Goal: Information Seeking & Learning: Learn about a topic

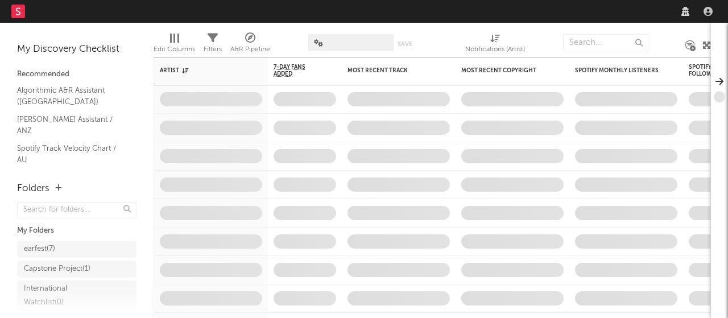
scroll to position [144, 0]
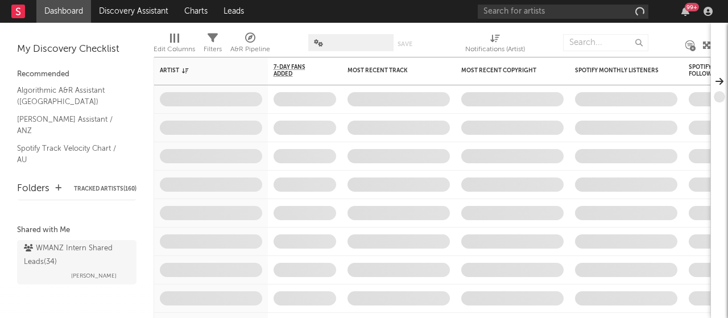
click at [82, 247] on div "WMANZ Intern Shared Leads ( 34 )" at bounding box center [75, 255] width 103 height 27
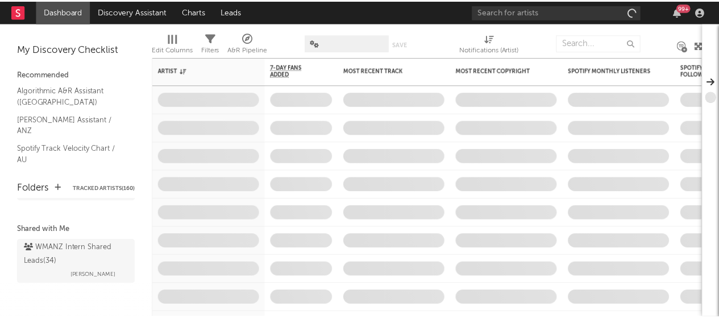
scroll to position [143, 0]
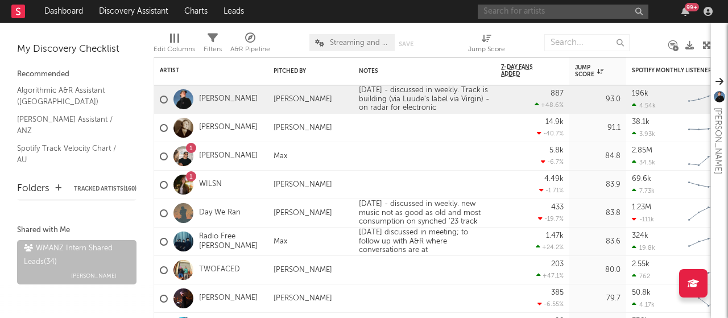
click at [530, 10] on input "text" at bounding box center [563, 12] width 171 height 14
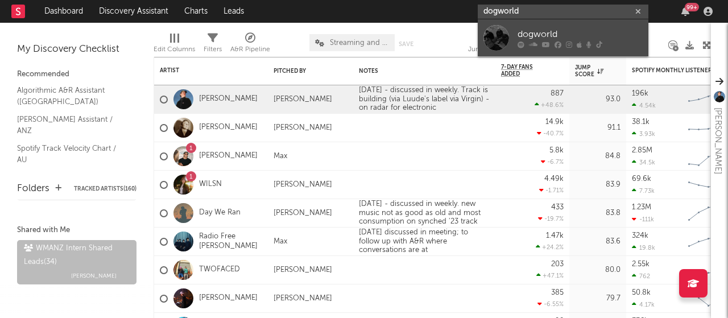
type input "dogworld"
click at [529, 30] on div "dogworld" at bounding box center [580, 34] width 125 height 14
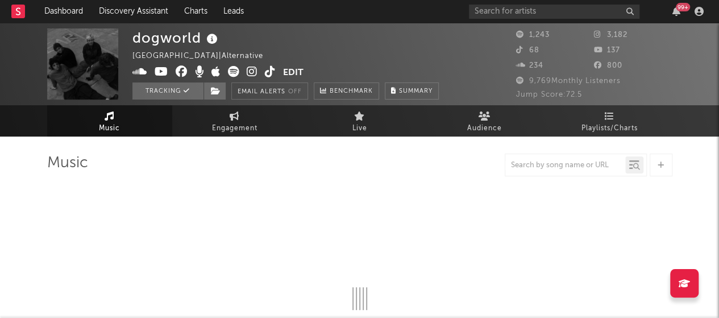
select select "6m"
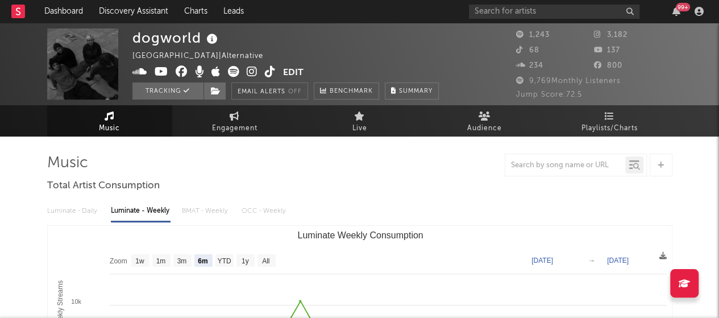
click at [222, 171] on div at bounding box center [360, 165] width 626 height 23
drag, startPoint x: 222, startPoint y: 171, endPoint x: 187, endPoint y: 121, distance: 61.6
click at [187, 121] on link "Engagement" at bounding box center [234, 120] width 125 height 31
select select "1w"
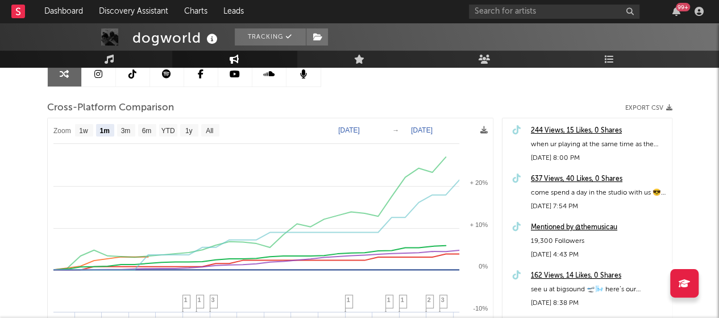
scroll to position [125, 0]
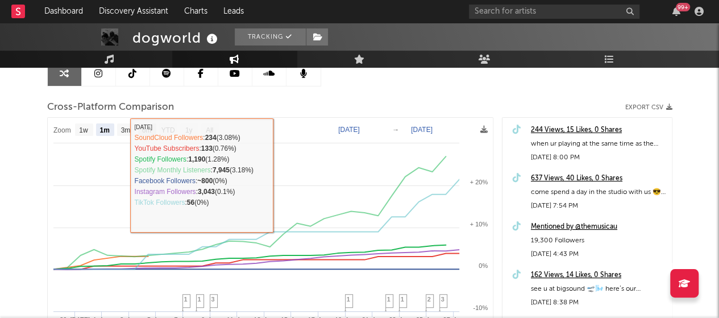
click at [146, 131] on text "6m" at bounding box center [147, 130] width 10 height 8
select select "6m"
type input "[DATE]"
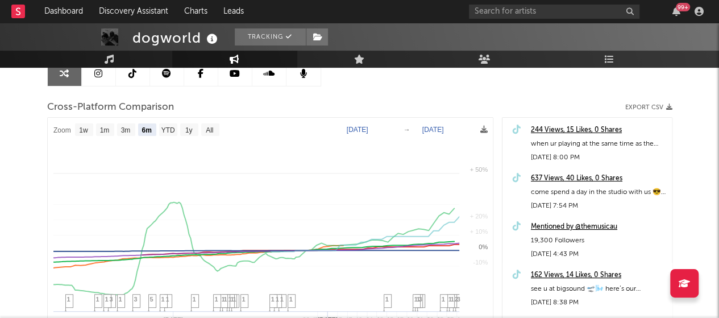
select select "6m"
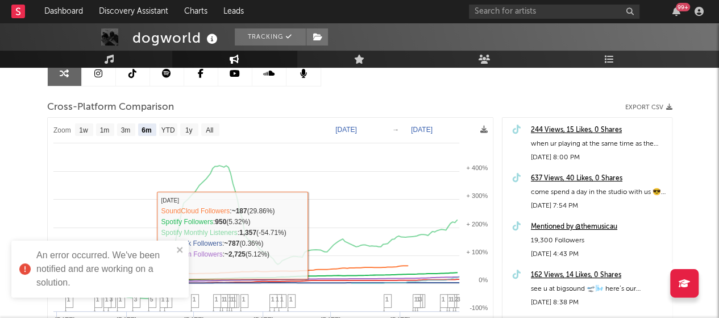
click at [185, 250] on div "An error occurred. We've been notified and are working on a solution." at bounding box center [99, 269] width 177 height 57
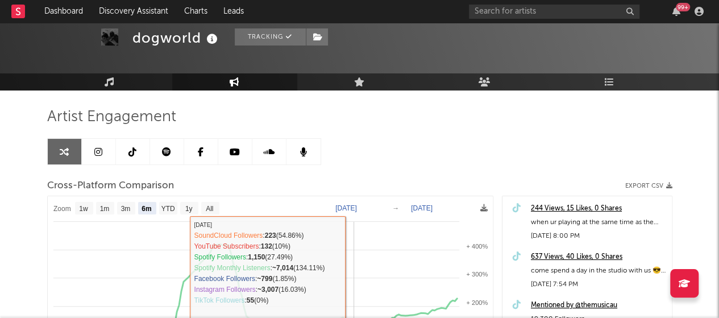
scroll to position [35, 0]
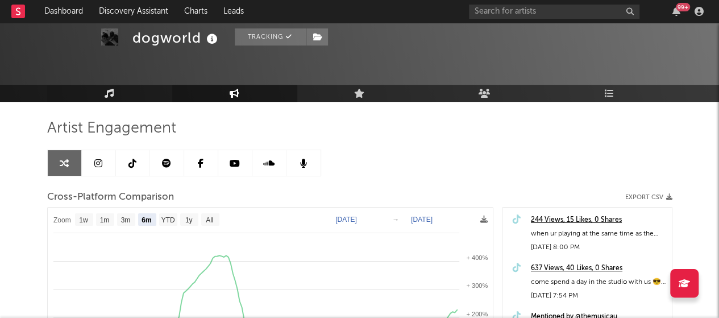
click at [118, 92] on link "Music" at bounding box center [109, 93] width 125 height 17
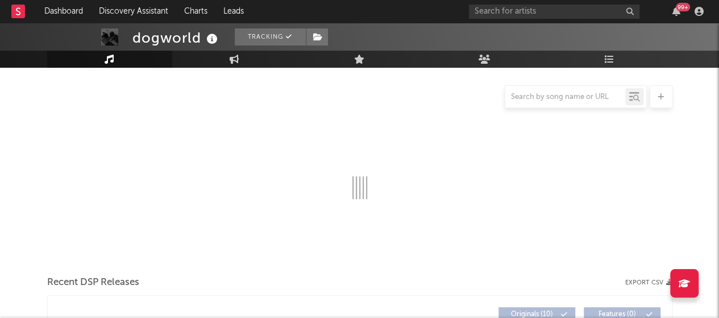
select select "6m"
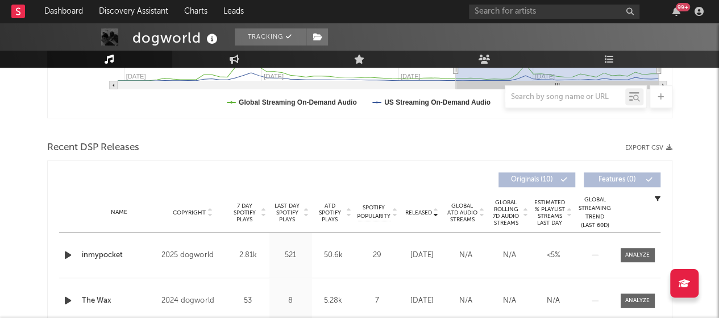
scroll to position [406, 0]
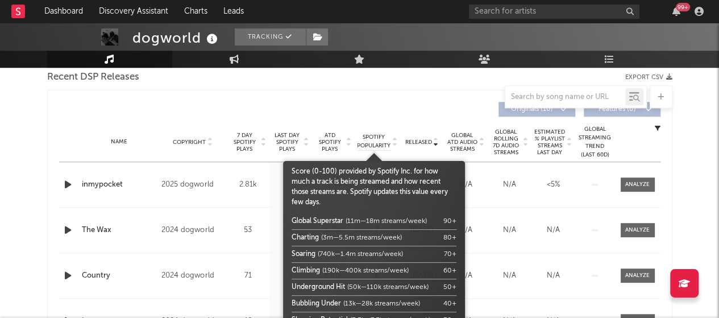
click at [367, 142] on span "Spotify Popularity" at bounding box center [374, 141] width 34 height 17
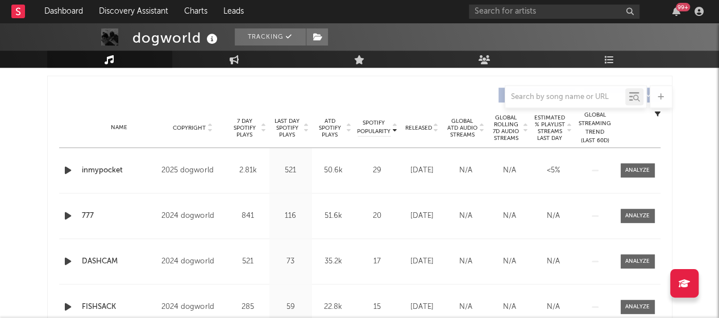
scroll to position [454, 0]
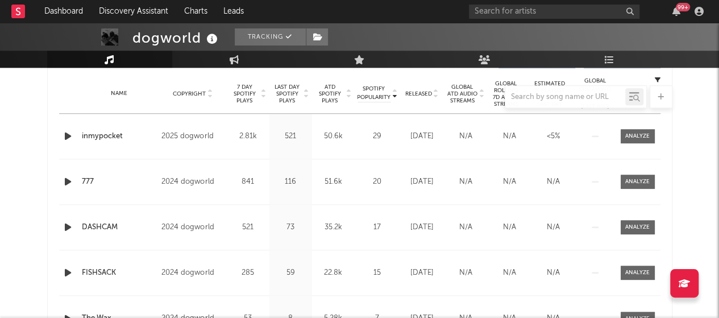
click at [360, 102] on div at bounding box center [360, 96] width 626 height 23
click at [367, 96] on div at bounding box center [360, 96] width 626 height 23
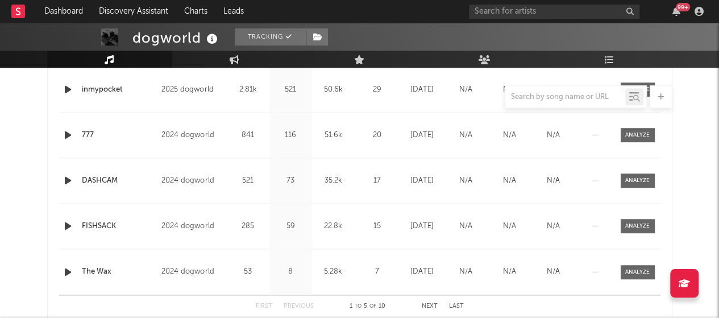
scroll to position [500, 0]
drag, startPoint x: 376, startPoint y: 133, endPoint x: 359, endPoint y: 143, distance: 19.9
click at [359, 143] on div "Name 777 Copyright 2024 dogworld Label dogworld Album Names 777 Composer Names …" at bounding box center [360, 135] width 602 height 45
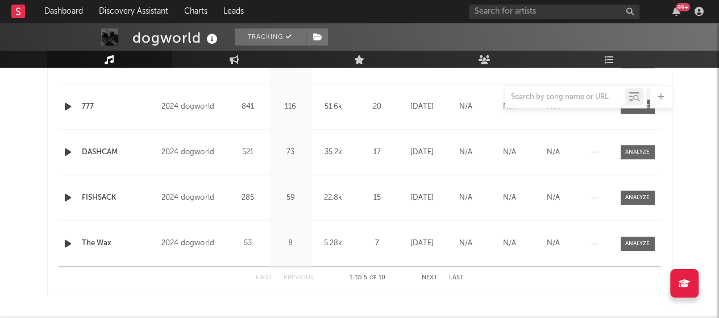
scroll to position [749, 0]
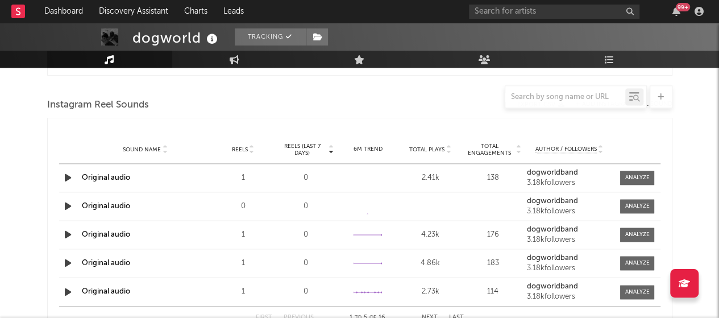
click at [603, 68] on div "First Previous 1 to 5 of 10 Next Last" at bounding box center [360, 58] width 602 height 23
click at [611, 61] on icon at bounding box center [610, 59] width 10 height 9
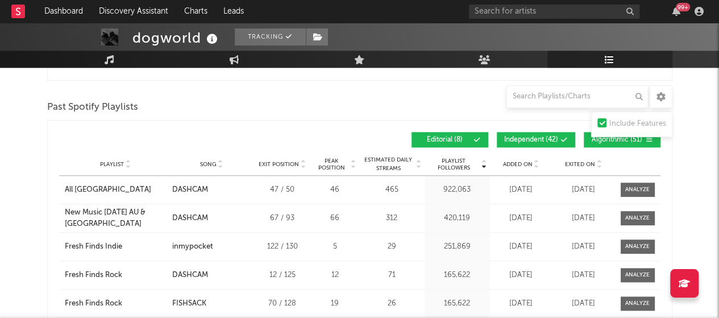
scroll to position [548, 0]
click at [459, 81] on div "Playlists/Charts Include Features Export CSV Current Spotify Playlists Playlist…" at bounding box center [360, 47] width 626 height 884
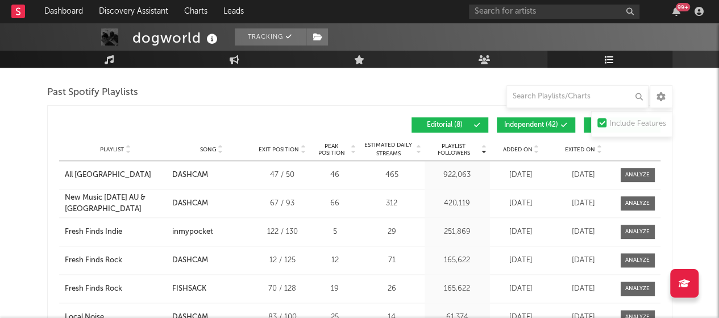
scroll to position [564, 0]
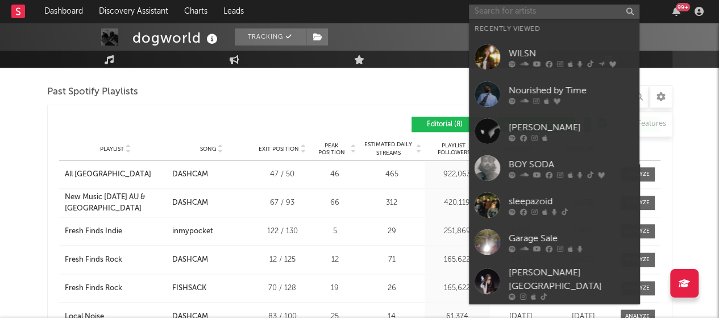
click at [536, 9] on input "text" at bounding box center [554, 12] width 171 height 14
type input "d"
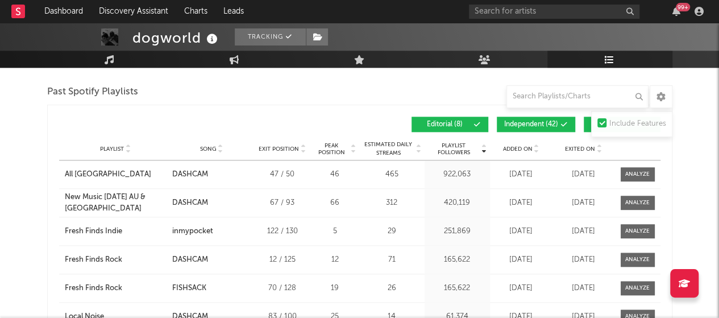
click at [246, 97] on div "Past Spotify Playlists" at bounding box center [360, 91] width 626 height 19
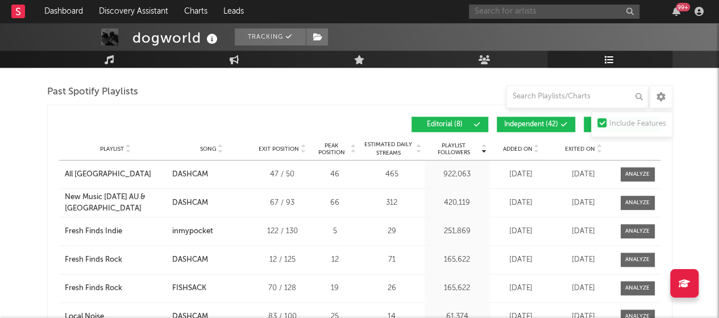
click at [525, 18] on input "text" at bounding box center [554, 12] width 171 height 14
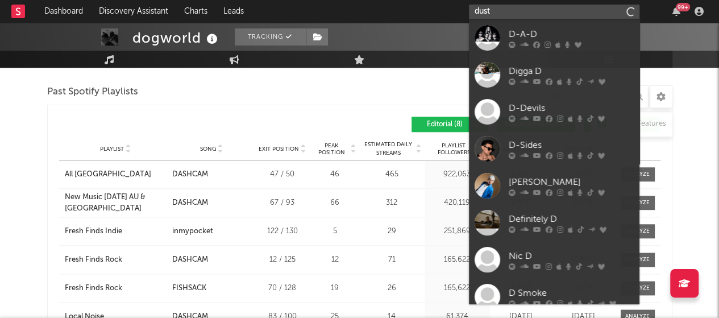
type input "dust"
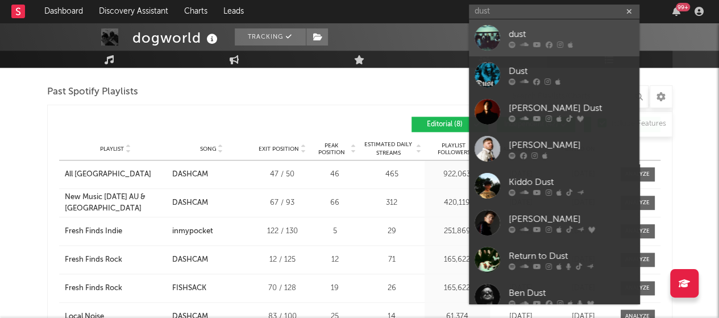
click at [524, 28] on div "dust" at bounding box center [571, 34] width 125 height 14
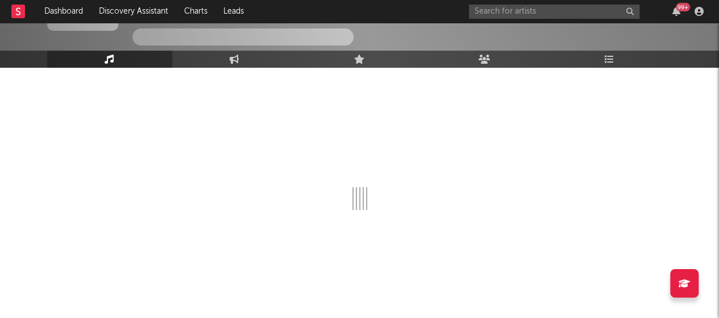
scroll to position [564, 0]
select select "1w"
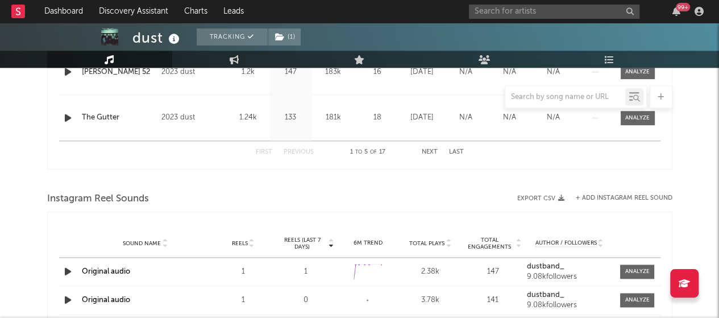
scroll to position [416, 0]
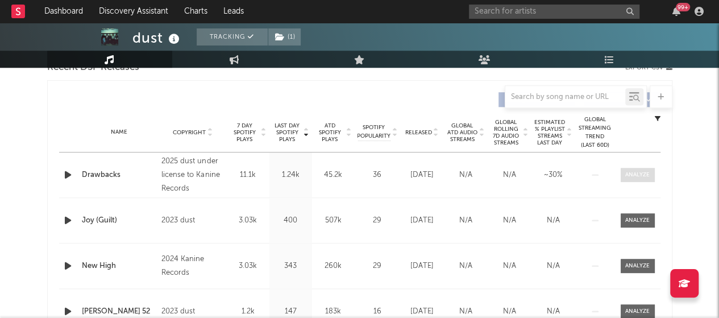
click at [636, 175] on div at bounding box center [638, 175] width 24 height 9
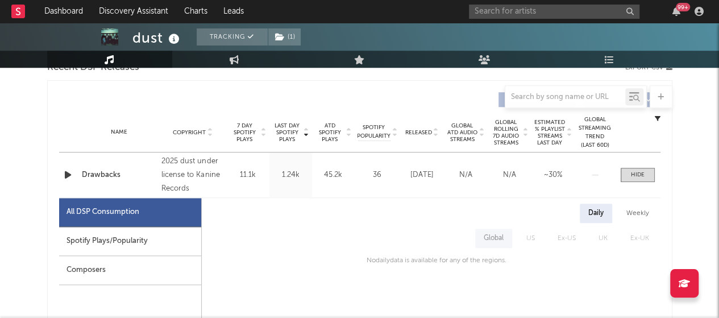
click at [168, 245] on div "Spotify Plays/Popularity" at bounding box center [130, 241] width 142 height 29
select select "1w"
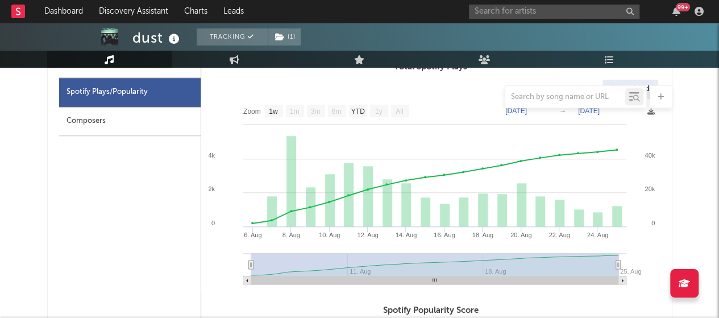
scroll to position [568, 0]
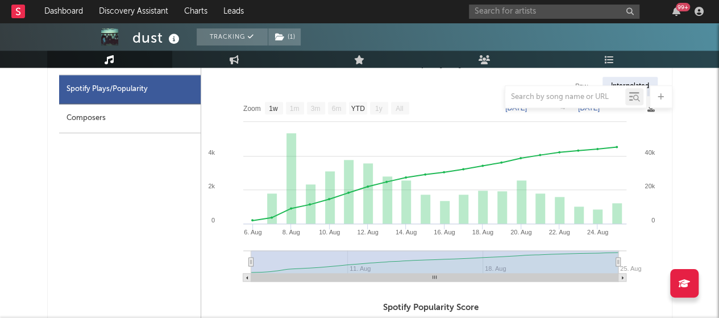
click at [522, 68] on h3 "Total Spotify Plays" at bounding box center [431, 64] width 460 height 14
click at [510, 62] on link "Audience" at bounding box center [485, 59] width 125 height 17
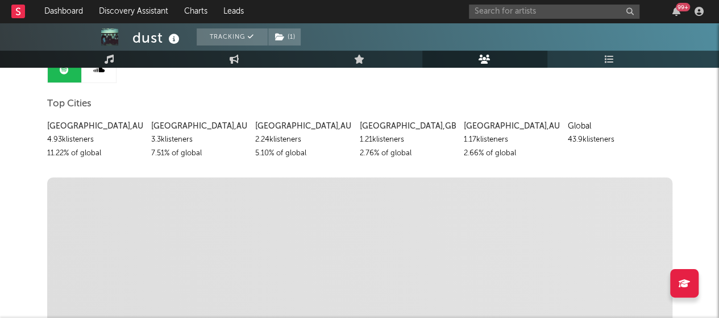
scroll to position [129, 0]
click at [127, 63] on link "Music" at bounding box center [109, 59] width 125 height 17
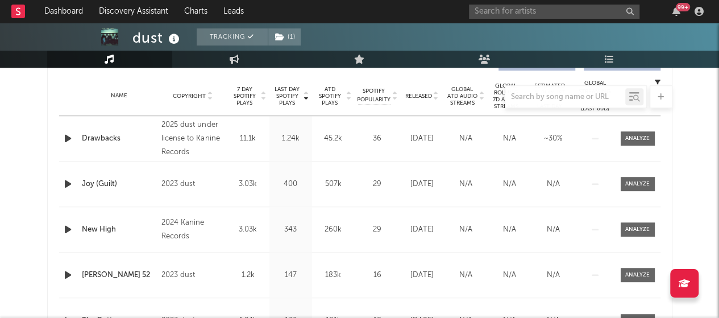
select select "1w"
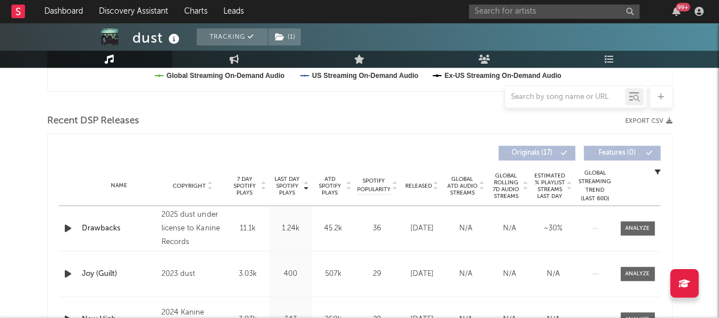
scroll to position [452, 0]
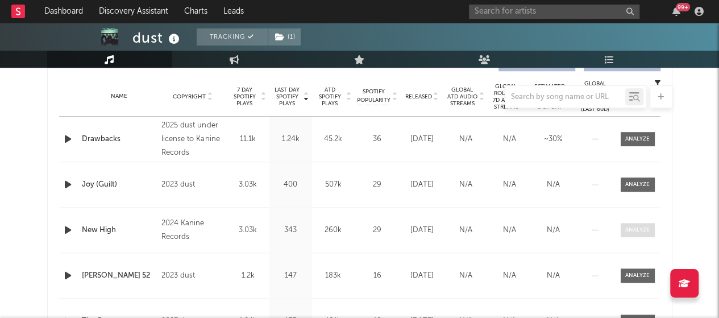
click at [637, 230] on div at bounding box center [638, 230] width 24 height 9
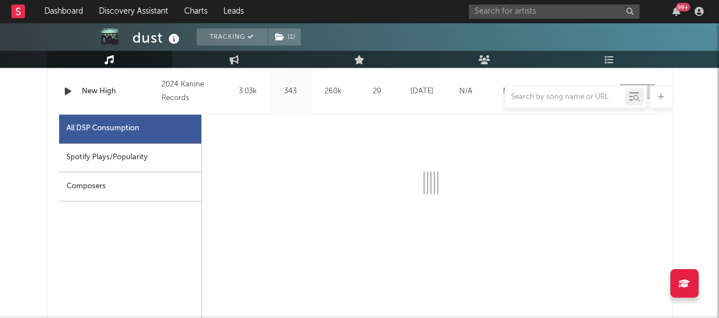
scroll to position [591, 0]
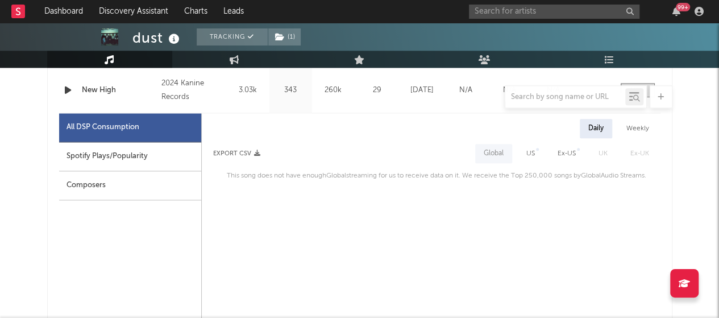
click at [126, 150] on div "Spotify Plays/Popularity" at bounding box center [130, 156] width 142 height 29
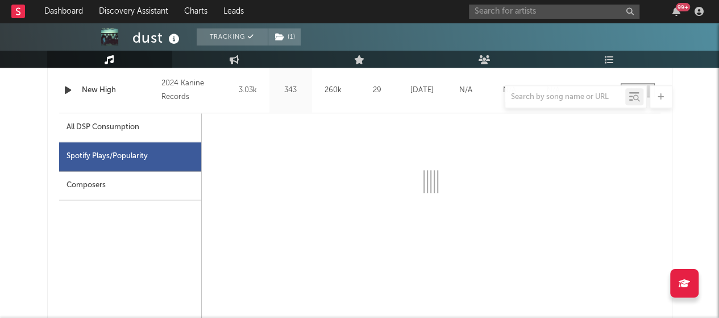
select select "6m"
select select "1w"
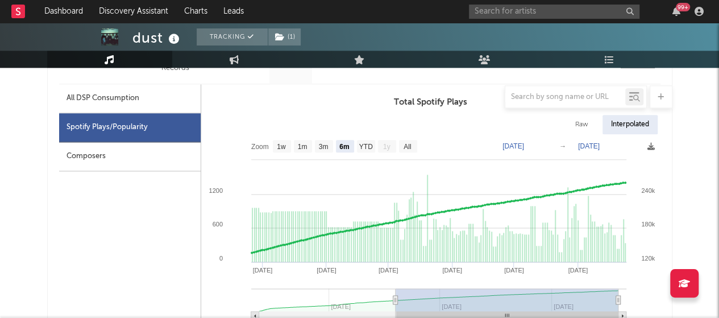
scroll to position [621, 0]
click at [363, 143] on text "YTD" at bounding box center [366, 146] width 14 height 8
select select "YTD"
type input "[DATE]"
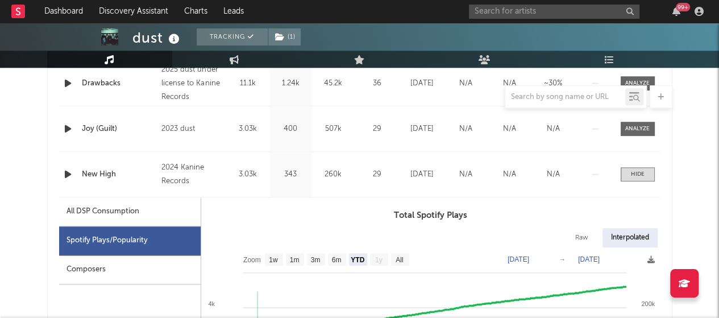
scroll to position [508, 0]
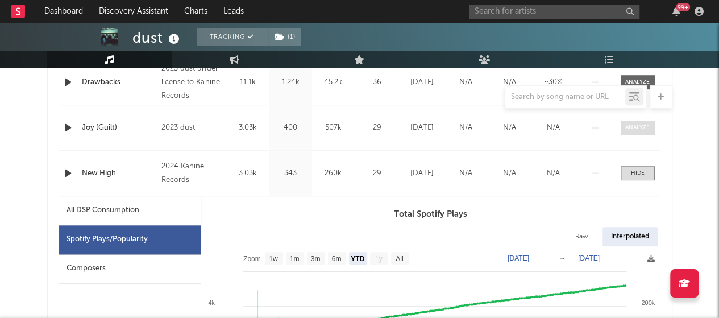
click at [634, 123] on div at bounding box center [638, 127] width 24 height 9
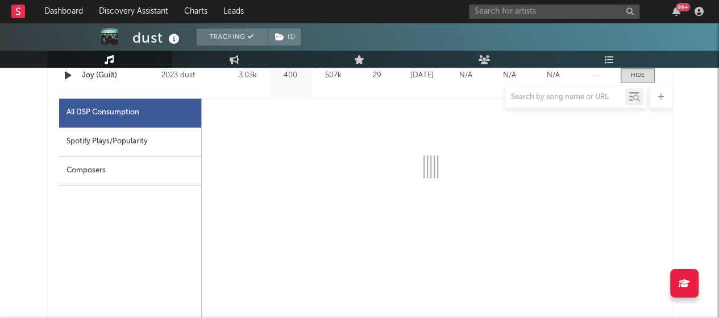
scroll to position [565, 0]
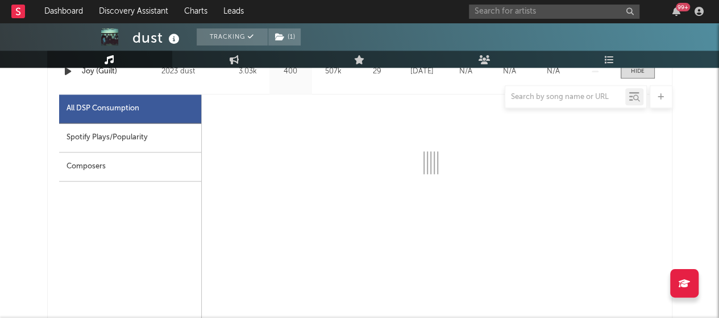
click at [132, 135] on div "Spotify Plays/Popularity" at bounding box center [130, 137] width 142 height 29
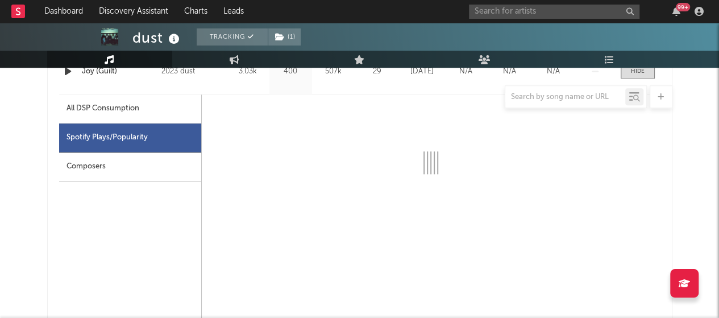
select select "6m"
select select "1w"
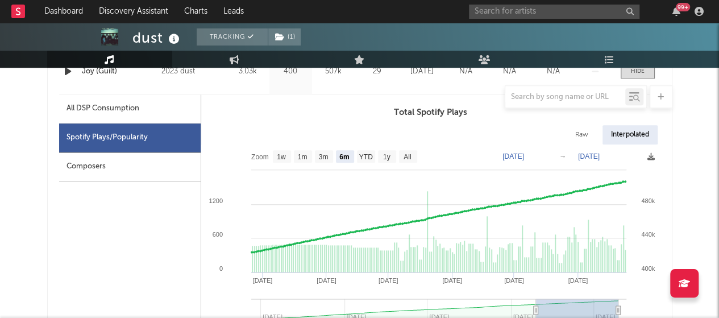
scroll to position [565, 0]
click at [416, 153] on rect at bounding box center [408, 156] width 18 height 13
select select "All"
type input "[DATE]"
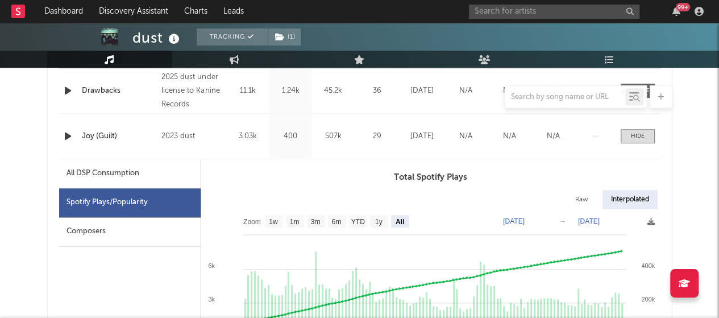
scroll to position [498, 0]
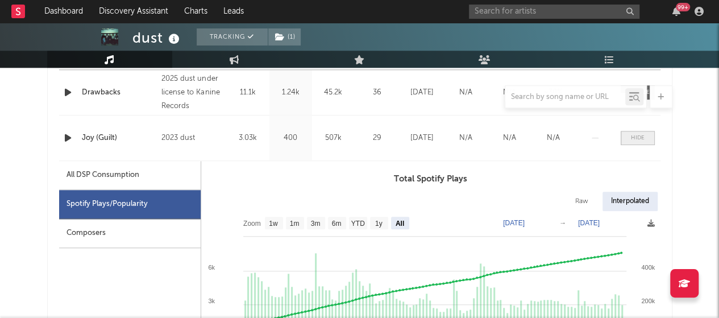
click at [630, 138] on span at bounding box center [638, 138] width 34 height 14
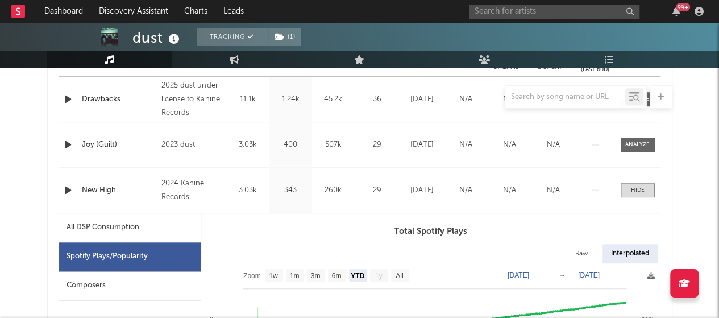
scroll to position [490, 0]
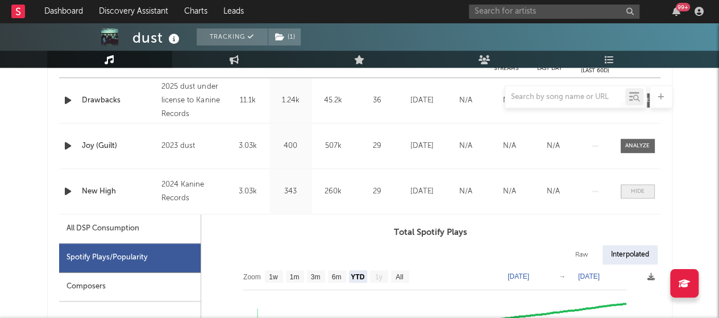
click at [642, 187] on div at bounding box center [638, 191] width 14 height 9
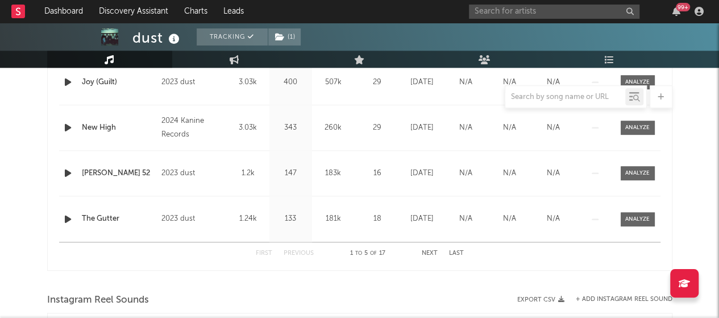
scroll to position [562, 0]
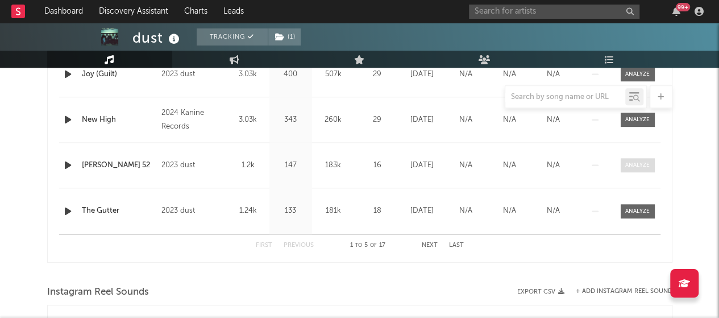
click at [646, 165] on div at bounding box center [638, 165] width 24 height 9
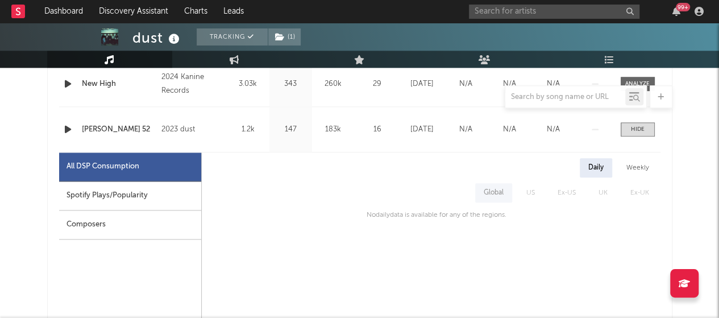
scroll to position [572, 0]
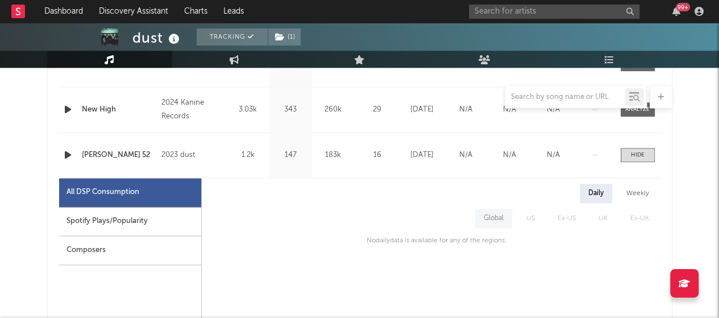
click at [126, 226] on div "Spotify Plays/Popularity" at bounding box center [130, 221] width 142 height 29
select select "6m"
select select "1w"
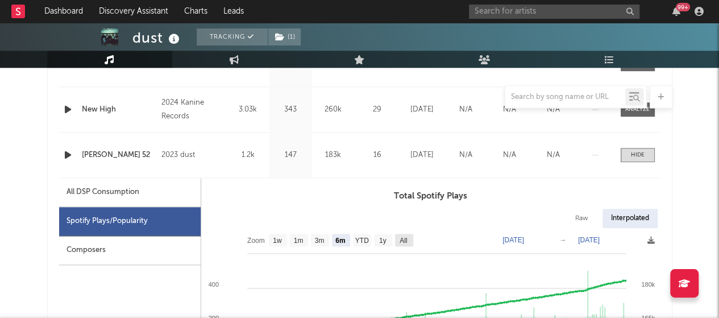
click at [398, 238] on rect at bounding box center [404, 240] width 18 height 13
select select "All"
type input "[DATE]"
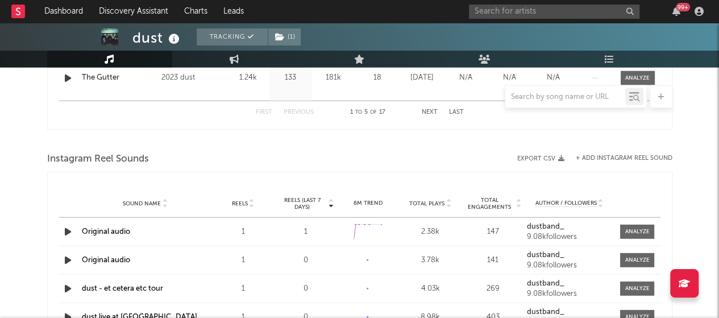
scroll to position [1141, 0]
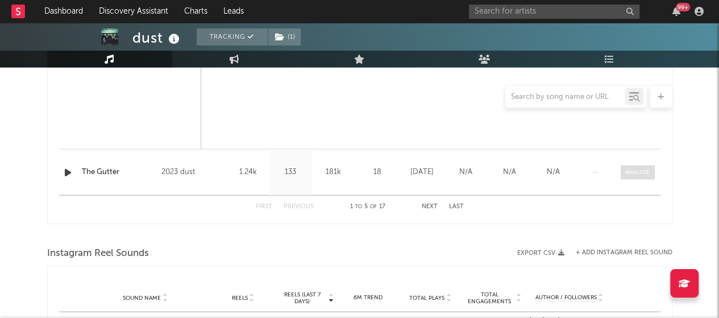
click at [640, 169] on div at bounding box center [638, 172] width 24 height 9
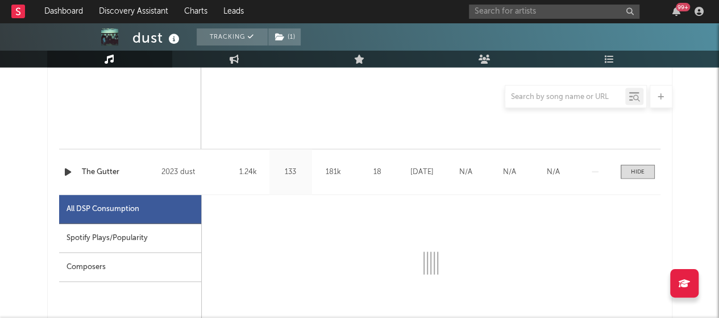
click at [168, 229] on div "Spotify Plays/Popularity" at bounding box center [130, 238] width 142 height 29
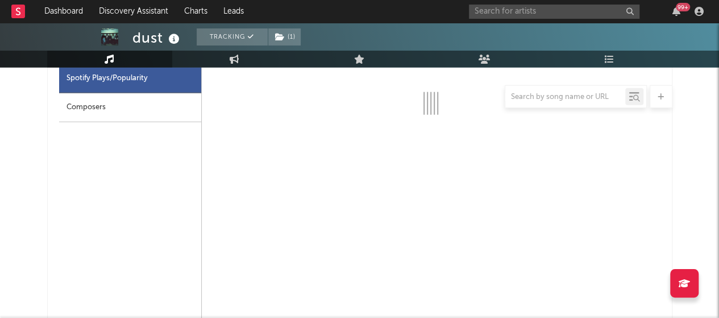
scroll to position [1302, 0]
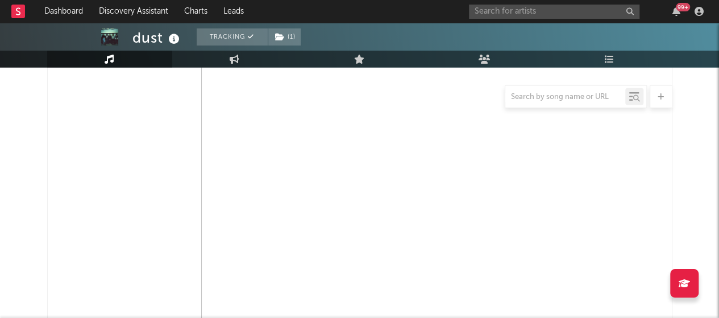
select select "6m"
select select "1w"
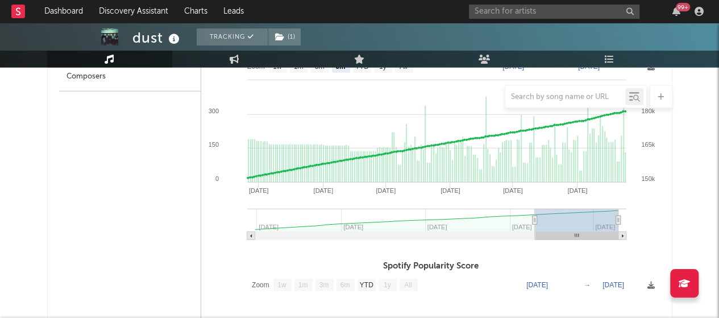
scroll to position [1257, 0]
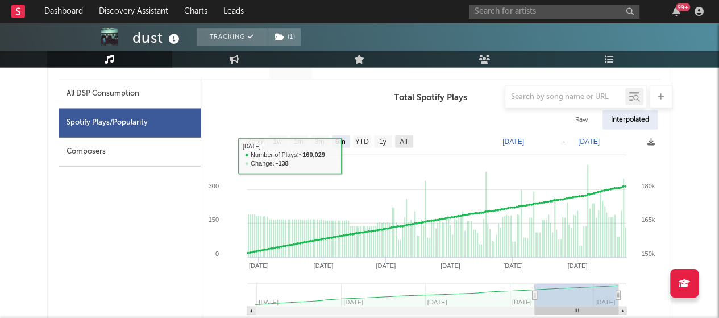
click at [403, 144] on text "All" at bounding box center [403, 142] width 7 height 8
select select "All"
type input "[DATE]"
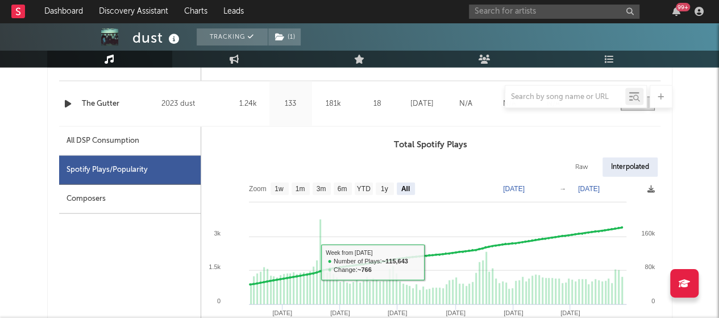
scroll to position [1209, 0]
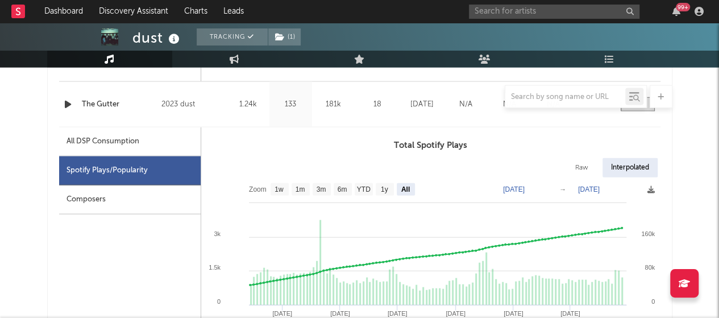
click at [581, 169] on div "Raw" at bounding box center [582, 167] width 30 height 19
select select "All"
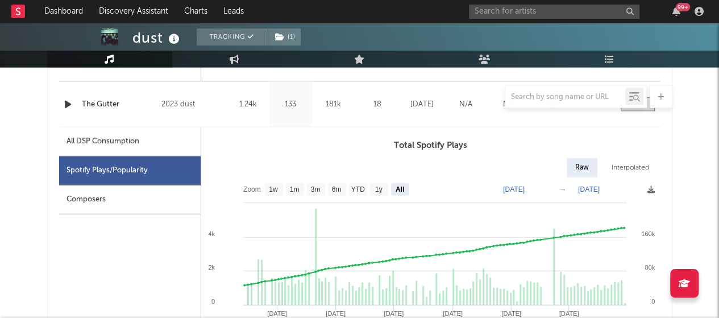
click at [621, 162] on div "Interpolated" at bounding box center [630, 167] width 55 height 19
select select "All"
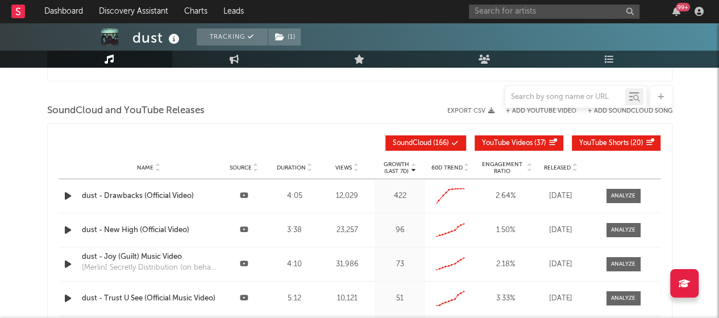
scroll to position [2085, 0]
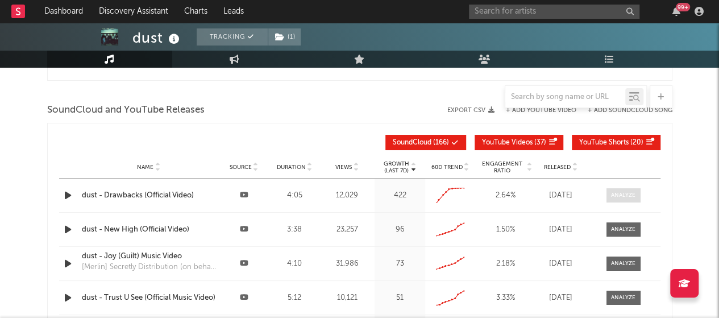
click at [614, 188] on span at bounding box center [624, 195] width 34 height 14
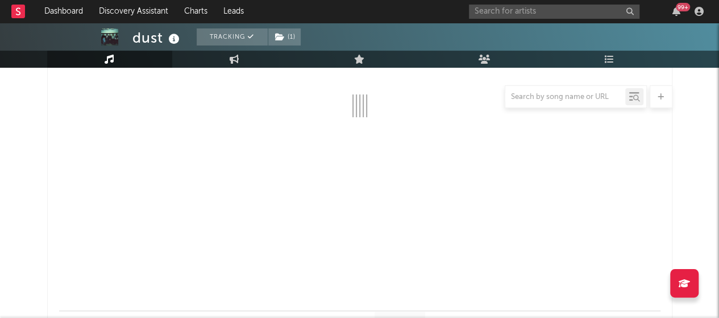
select select "All"
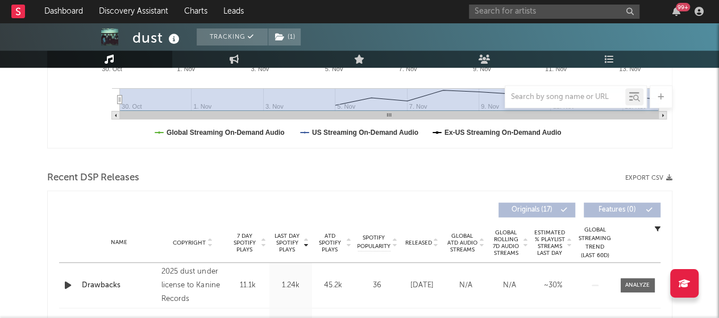
scroll to position [239, 0]
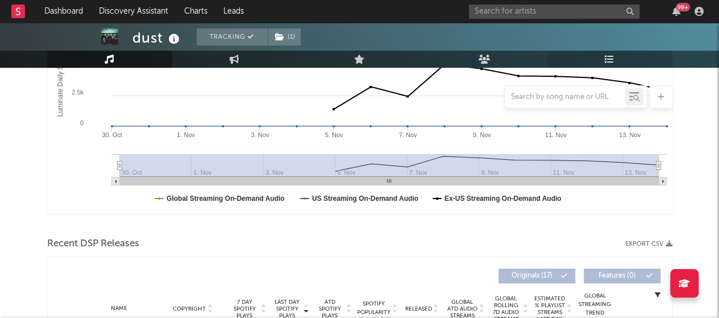
click at [595, 59] on link "Playlists/Charts" at bounding box center [610, 59] width 125 height 17
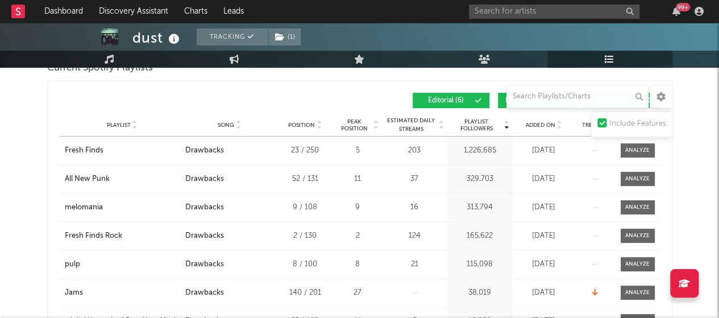
scroll to position [180, 0]
drag, startPoint x: 469, startPoint y: 173, endPoint x: 502, endPoint y: 172, distance: 32.5
click at [502, 173] on div "329,703" at bounding box center [480, 178] width 60 height 11
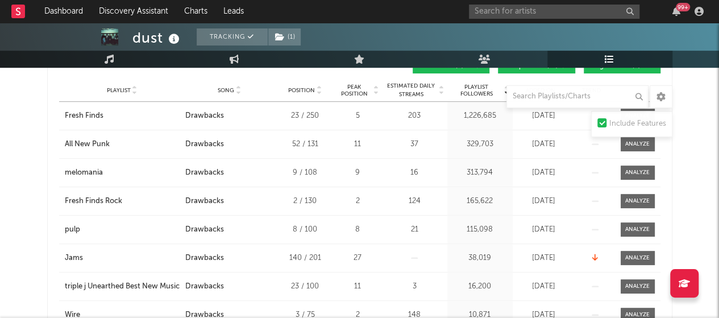
scroll to position [215, 0]
click at [73, 226] on div "pulp" at bounding box center [72, 229] width 15 height 11
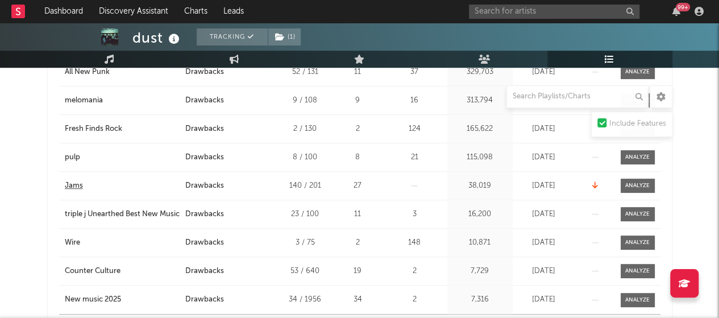
click at [71, 187] on div "Jams" at bounding box center [74, 185] width 18 height 11
click at [399, 152] on div "21" at bounding box center [415, 157] width 60 height 11
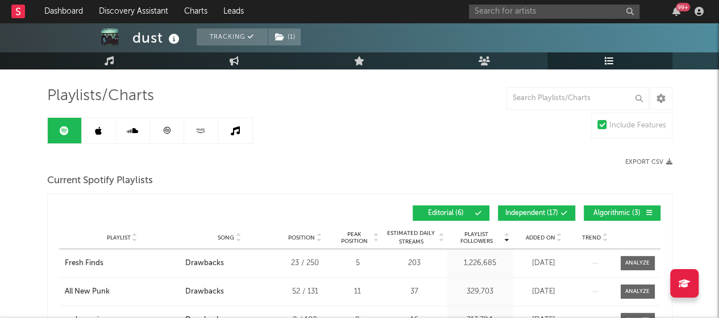
scroll to position [67, 0]
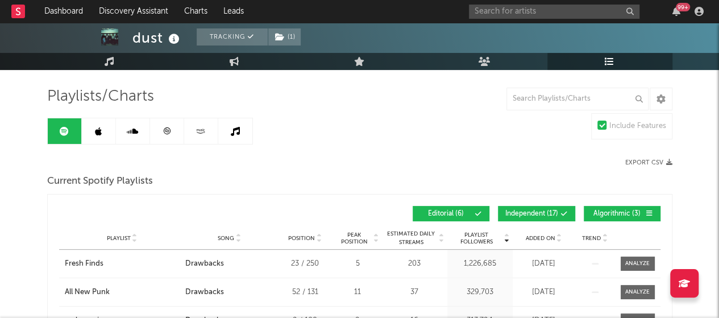
drag, startPoint x: 371, startPoint y: 243, endPoint x: 330, endPoint y: 191, distance: 66.0
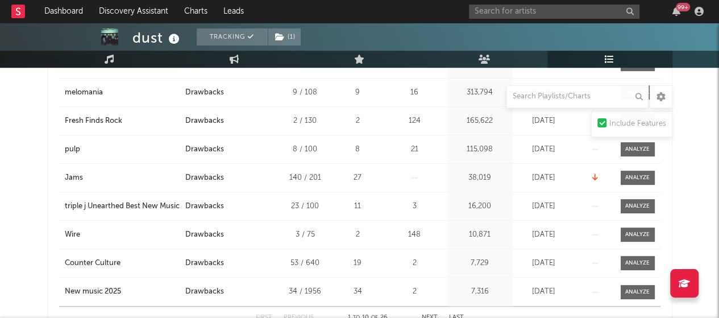
scroll to position [424, 0]
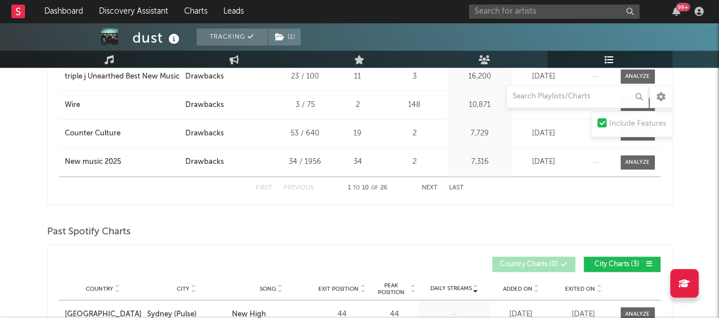
click at [439, 185] on div "First Previous 1 to 10 of 26 Next Last" at bounding box center [360, 188] width 208 height 22
click at [106, 162] on div "New music 2025" at bounding box center [93, 161] width 56 height 11
click at [425, 185] on button "Next" at bounding box center [430, 188] width 16 height 6
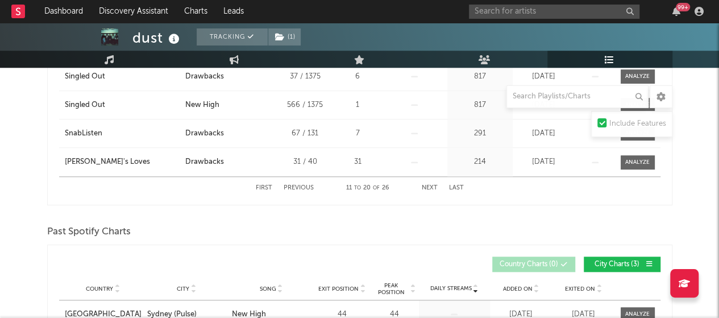
scroll to position [168, 0]
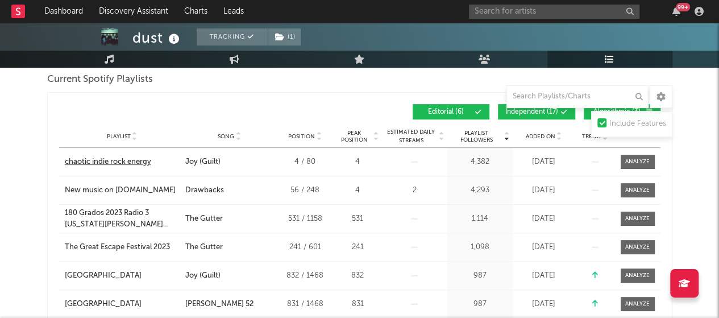
click at [127, 159] on div "chaotic indie rock energy" at bounding box center [108, 161] width 86 height 11
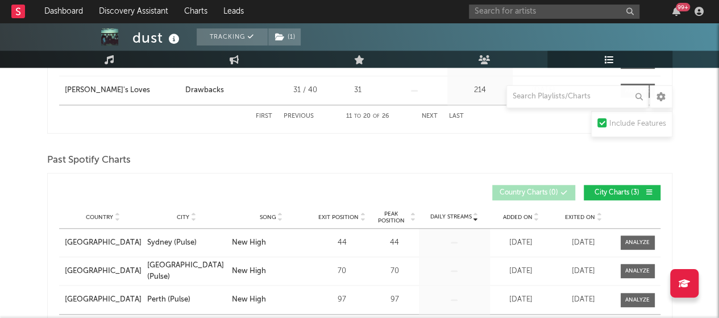
scroll to position [495, 0]
click at [424, 119] on button "Next" at bounding box center [430, 117] width 16 height 6
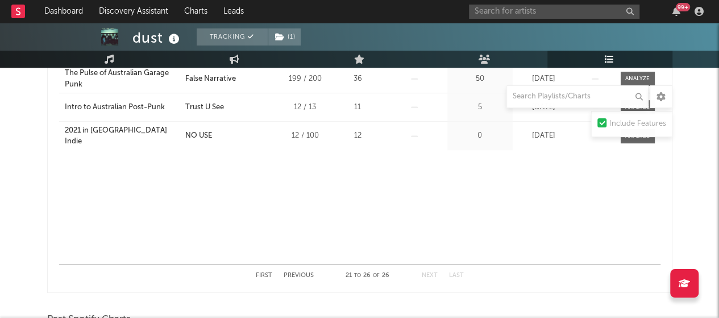
scroll to position [341, 0]
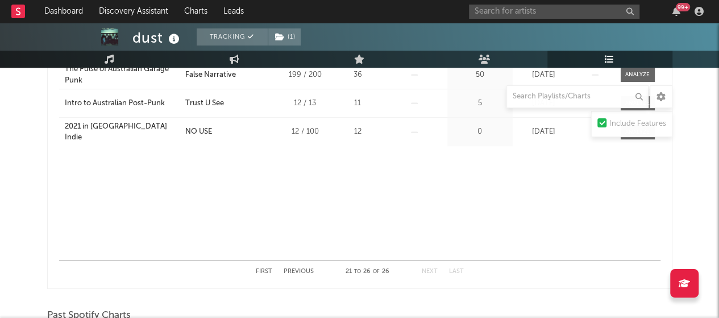
click at [289, 271] on button "Previous" at bounding box center [299, 271] width 30 height 6
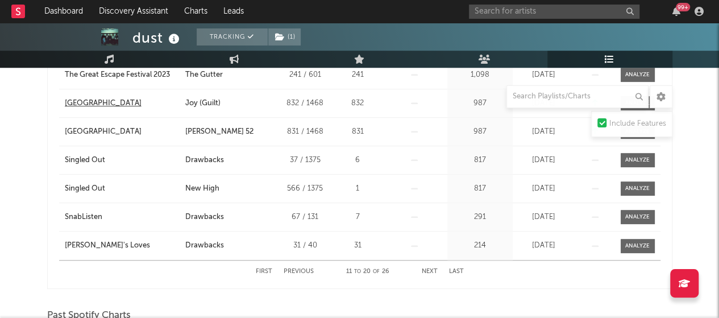
click at [116, 100] on div "[GEOGRAPHIC_DATA]" at bounding box center [103, 103] width 77 height 11
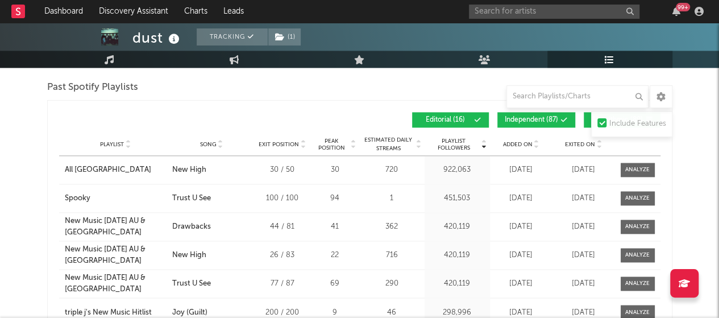
scroll to position [779, 0]
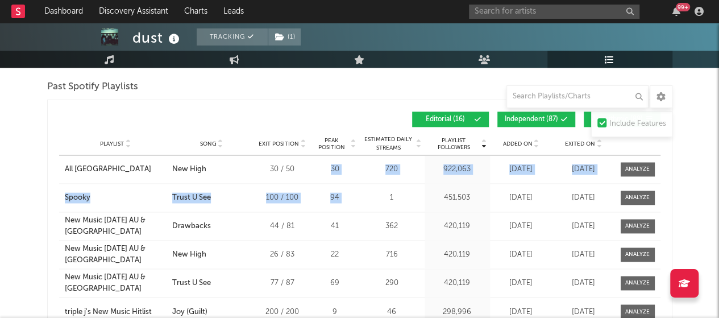
drag, startPoint x: 308, startPoint y: 179, endPoint x: 376, endPoint y: 189, distance: 69.0
click at [376, 189] on div "Playlist All [GEOGRAPHIC_DATA] Song New High Exit Position 30 / 50 Peak Positio…" at bounding box center [360, 297] width 602 height 284
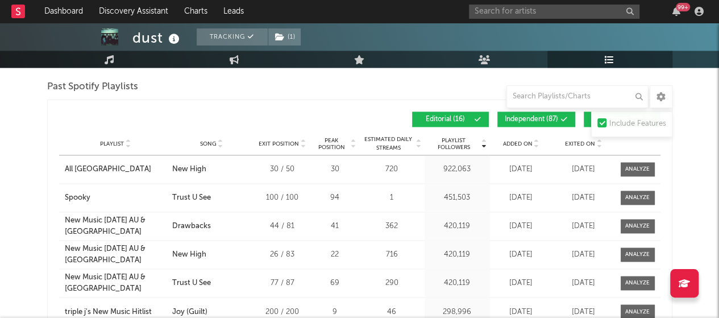
click at [318, 93] on div "Past Spotify Playlists" at bounding box center [360, 86] width 626 height 19
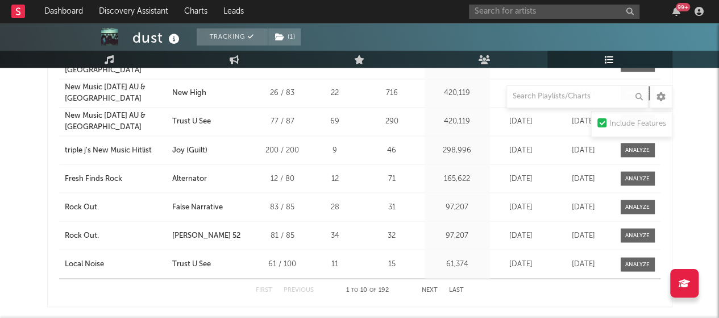
scroll to position [941, 0]
click at [428, 287] on button "Next" at bounding box center [430, 289] width 16 height 6
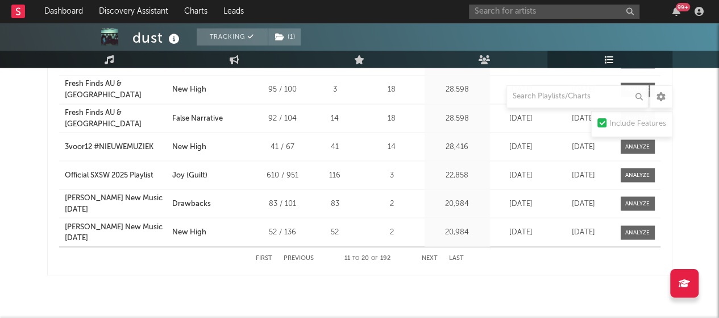
scroll to position [973, 0]
click at [435, 254] on button "Next" at bounding box center [430, 257] width 16 height 6
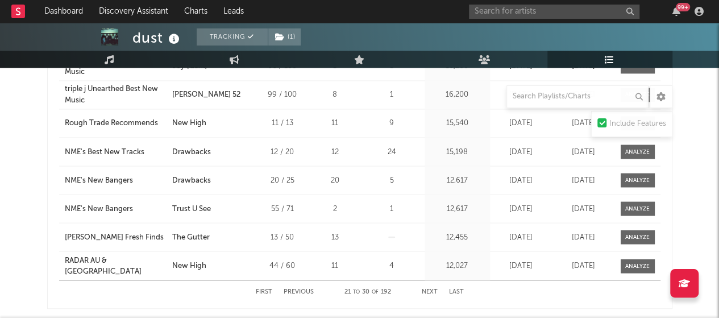
scroll to position [938, 0]
click at [110, 233] on div "[PERSON_NAME] Fresh Finds" at bounding box center [114, 237] width 99 height 11
click at [428, 289] on button "Next" at bounding box center [430, 292] width 16 height 6
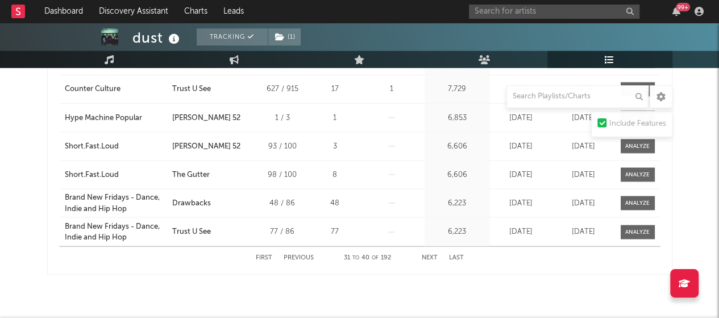
scroll to position [974, 0]
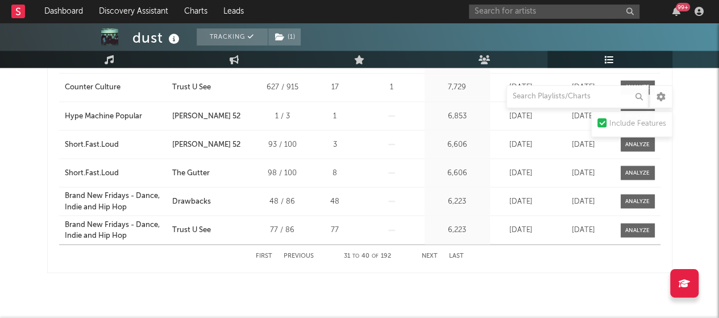
click at [431, 245] on div "First Previous 31 to 40 of 192 Next Last" at bounding box center [360, 256] width 208 height 22
click at [429, 253] on button "Next" at bounding box center [430, 256] width 16 height 6
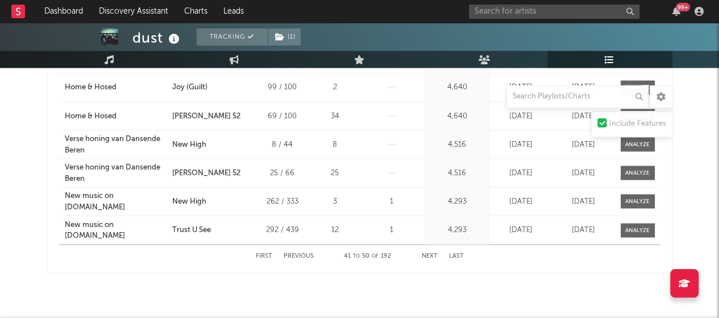
click at [429, 253] on button "Next" at bounding box center [430, 256] width 16 height 6
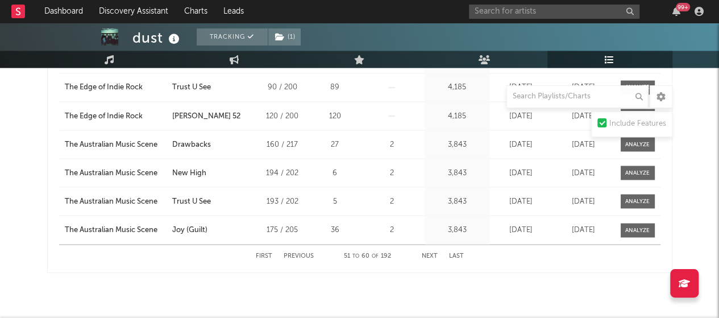
click at [429, 253] on button "Next" at bounding box center [430, 256] width 16 height 6
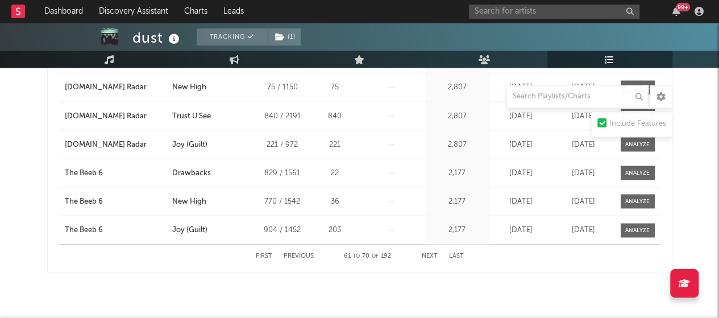
click at [429, 253] on button "Next" at bounding box center [430, 256] width 16 height 6
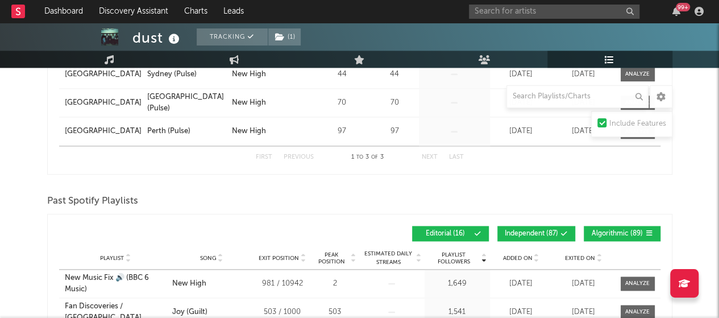
scroll to position [614, 0]
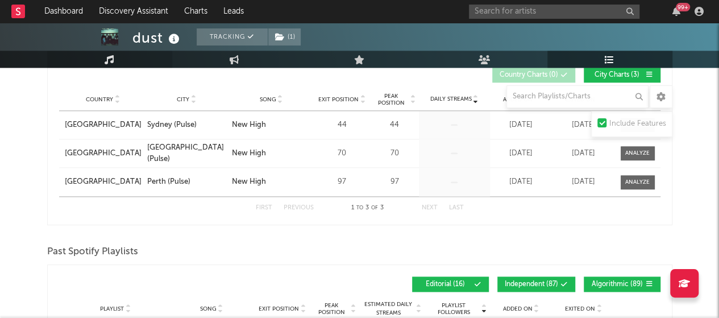
click at [107, 60] on icon at bounding box center [110, 59] width 10 height 9
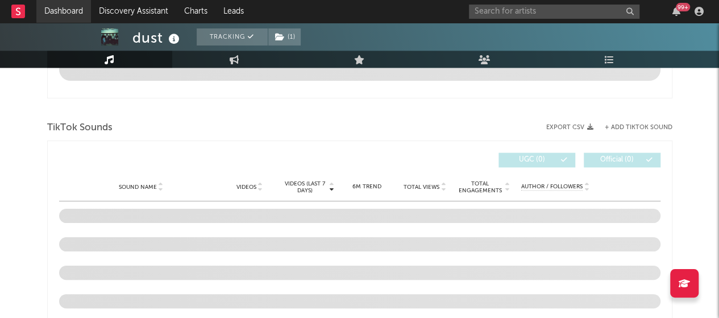
click at [63, 11] on link "Dashboard" at bounding box center [63, 11] width 55 height 23
